Goal: Task Accomplishment & Management: Use online tool/utility

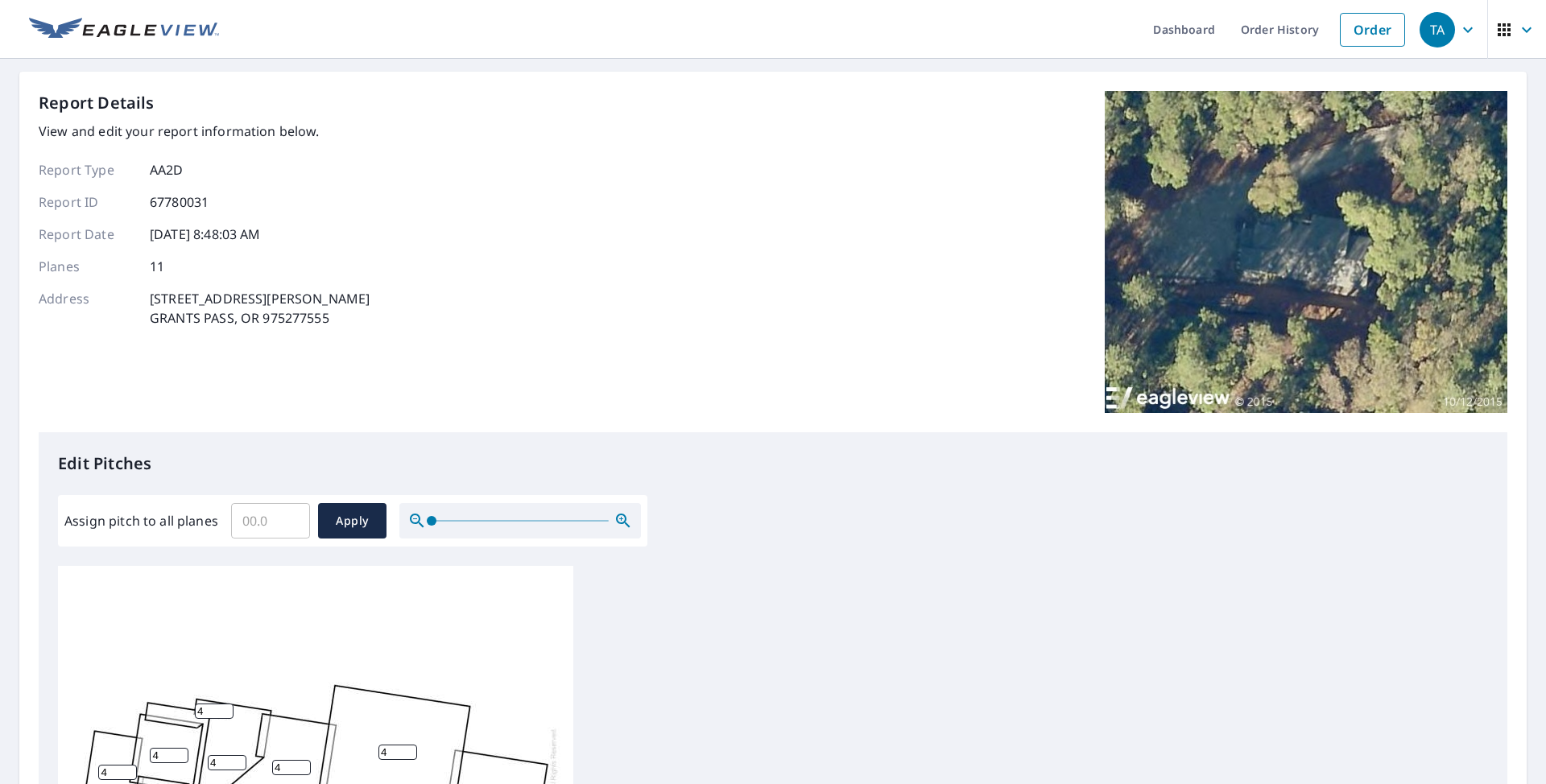
click at [282, 524] on input "Assign pitch to all planes" at bounding box center [270, 521] width 79 height 45
type input "6"
click at [352, 520] on span "Apply" at bounding box center [353, 521] width 43 height 20
type input "6"
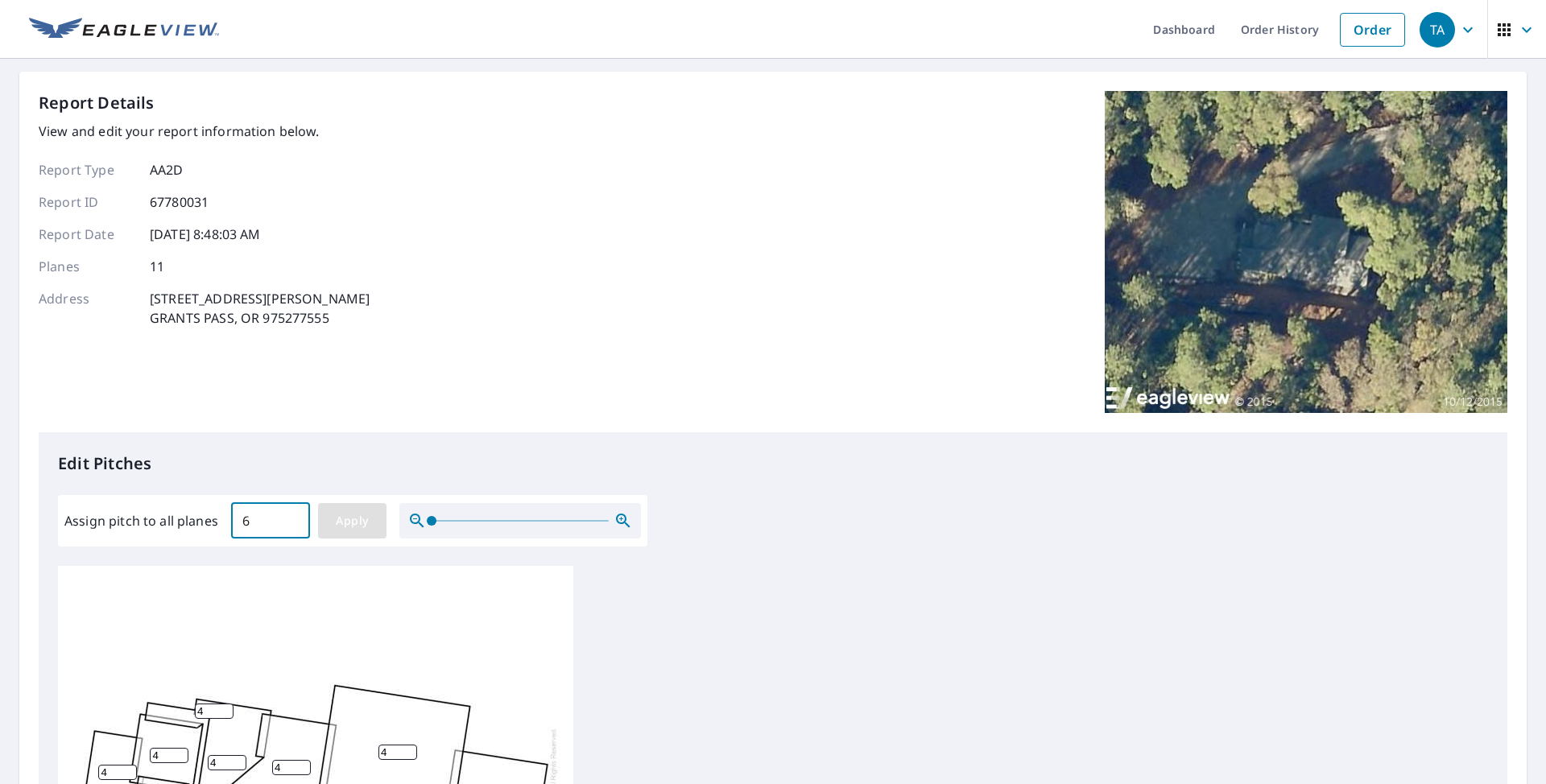
type input "6"
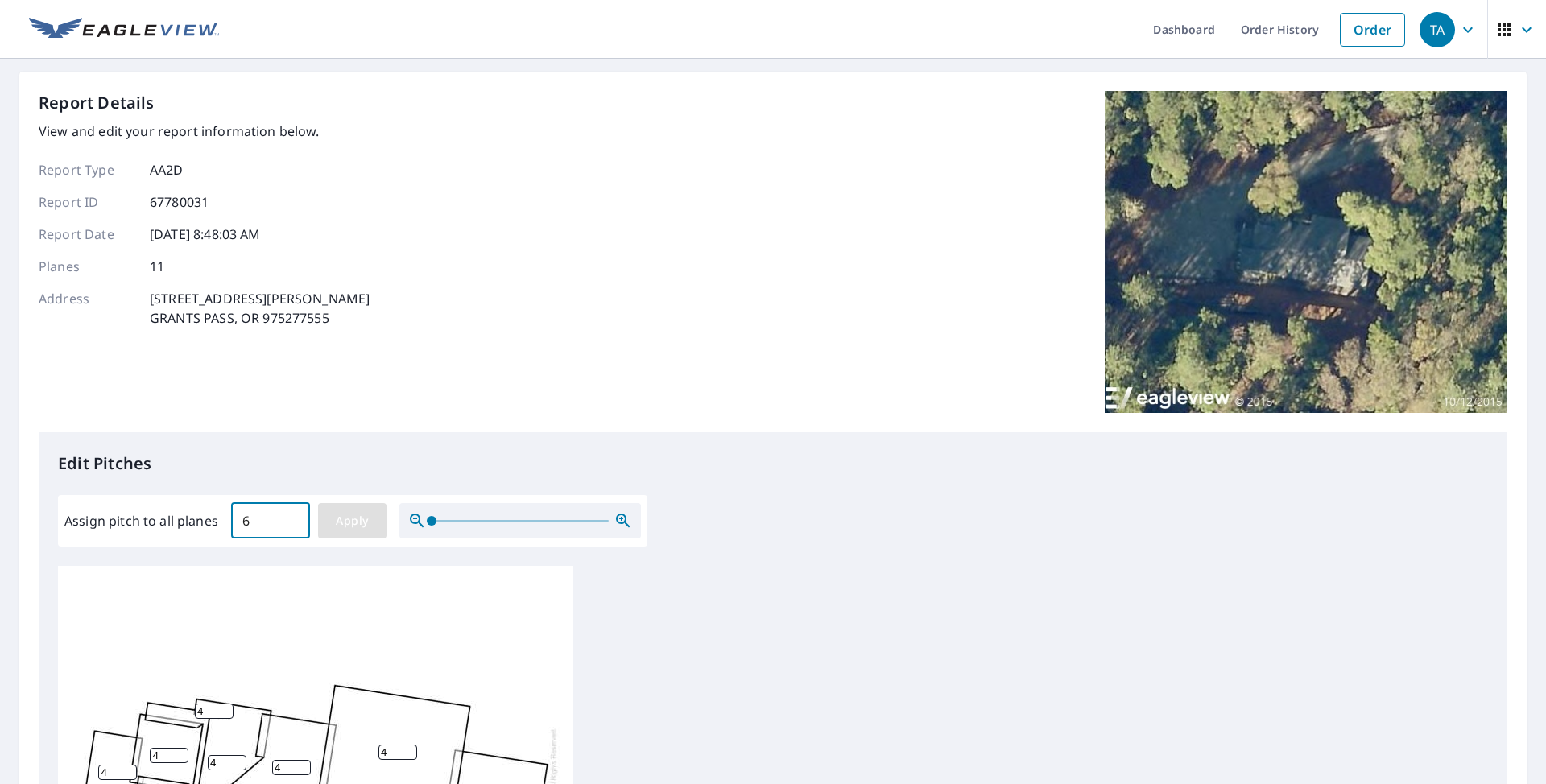
type input "6"
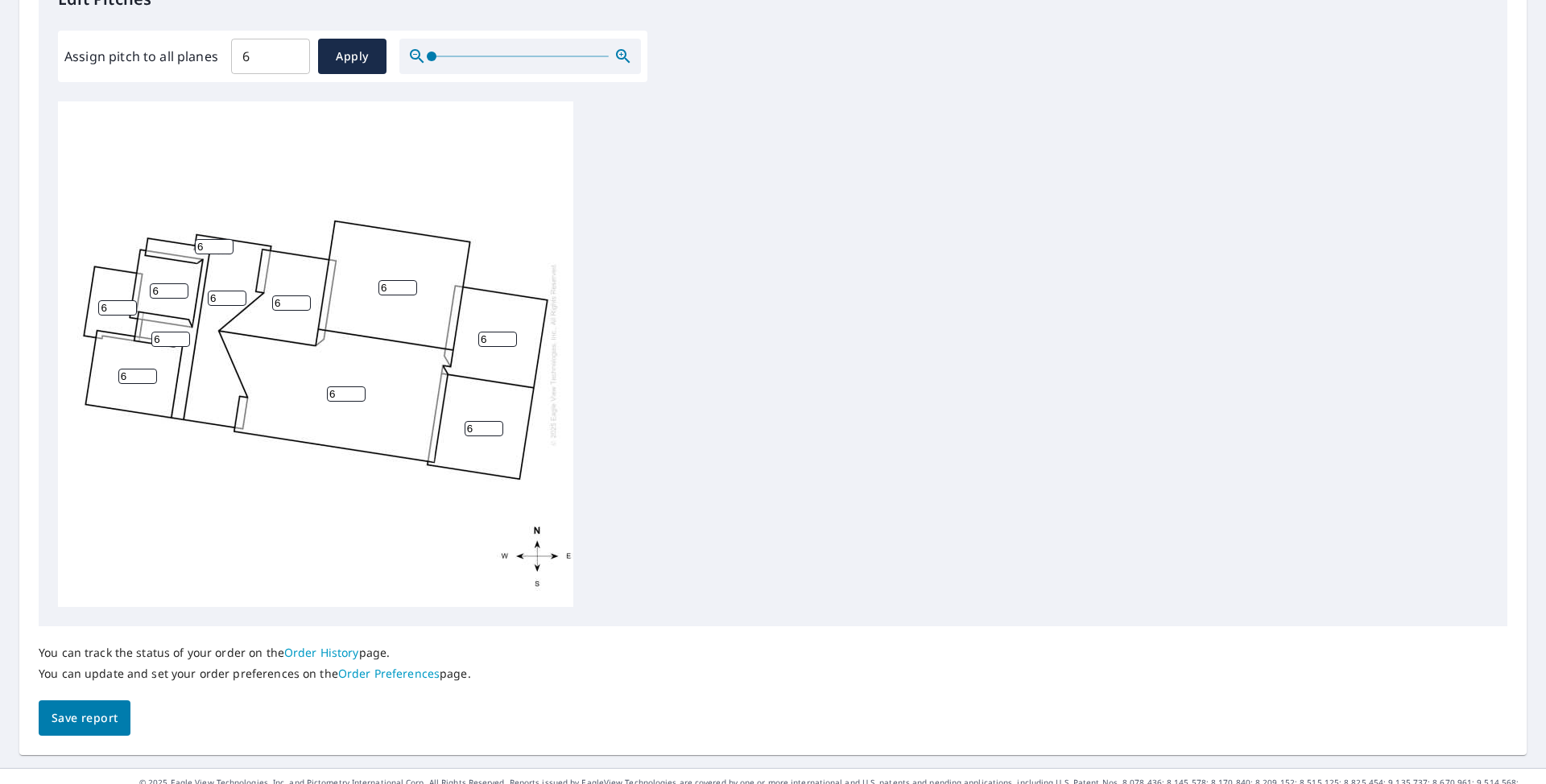
scroll to position [483, 0]
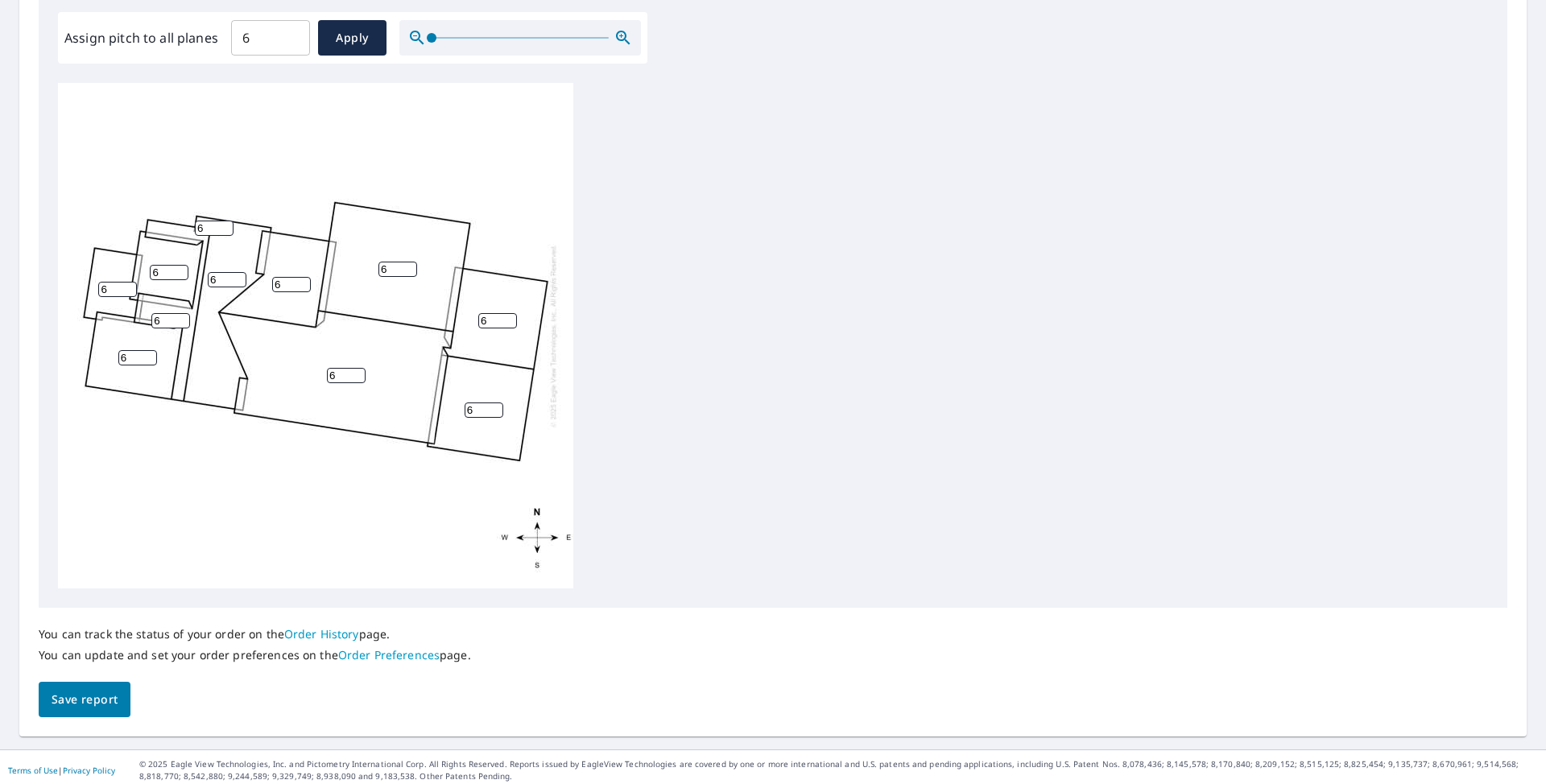
click at [88, 678] on span "Save report" at bounding box center [85, 700] width 66 height 20
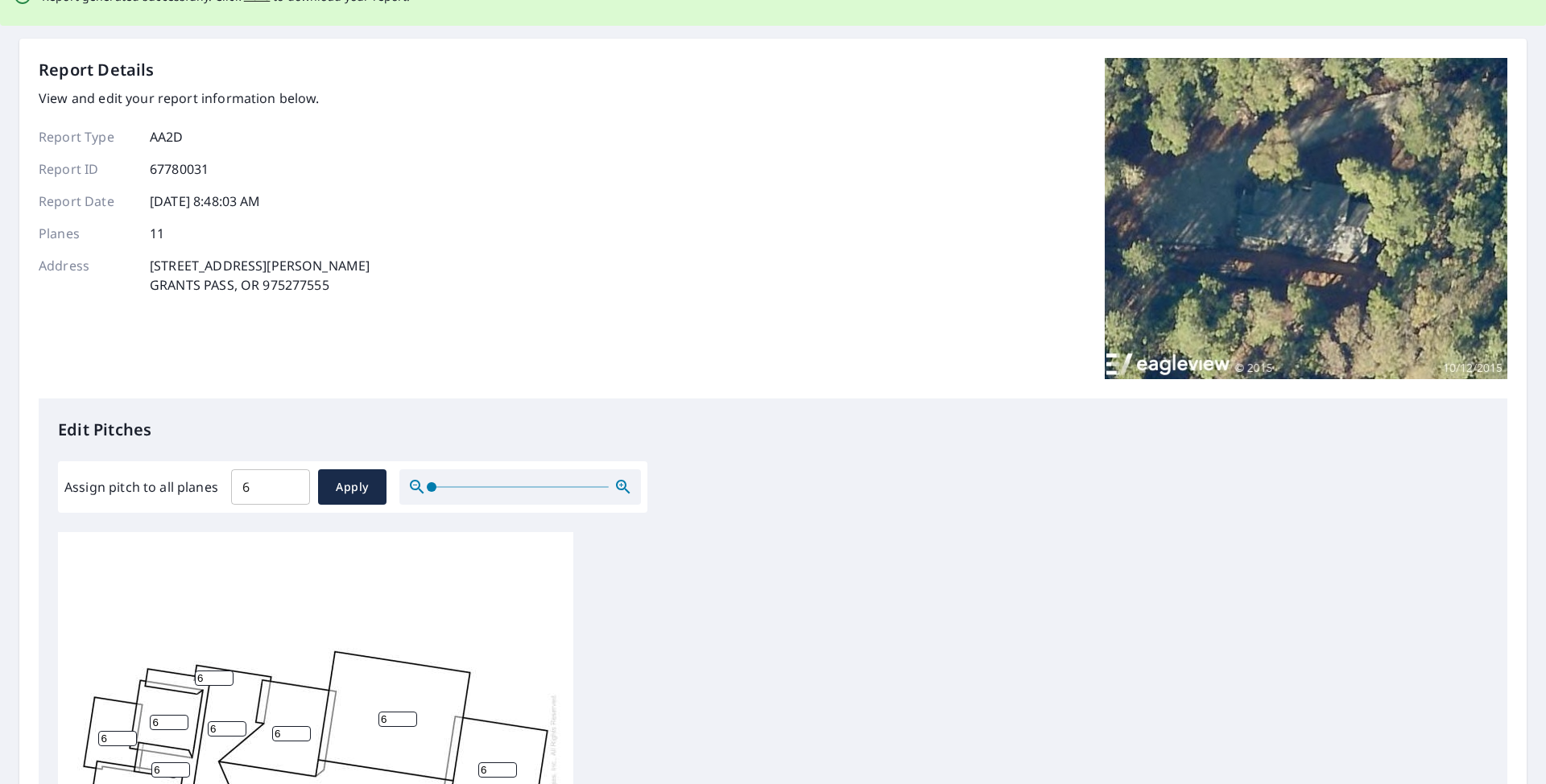
scroll to position [0, 0]
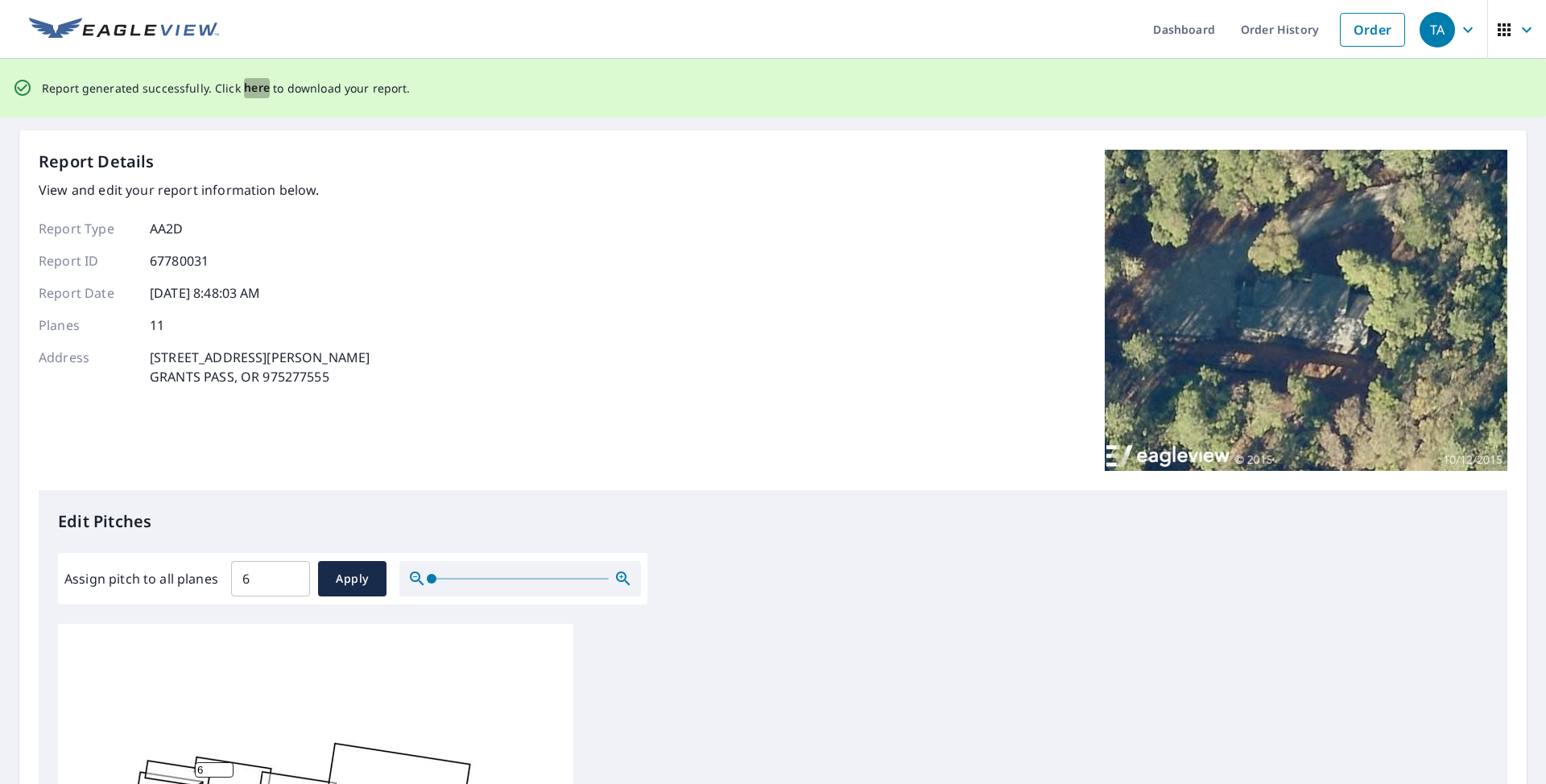
click at [256, 94] on span "here" at bounding box center [257, 88] width 27 height 20
